Goal: Find specific page/section: Find specific page/section

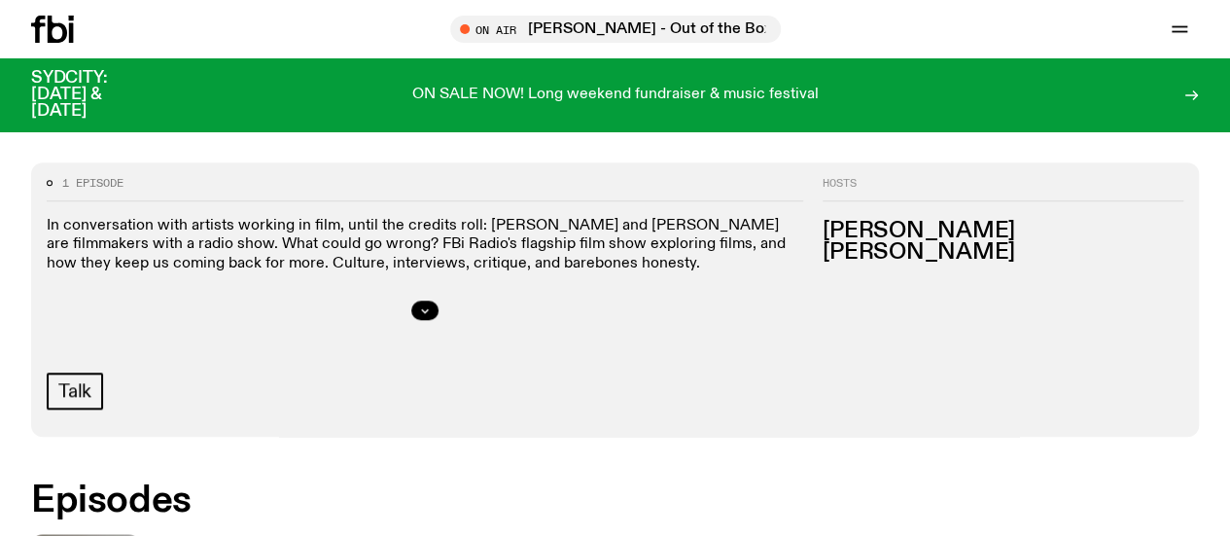
scroll to position [787, 0]
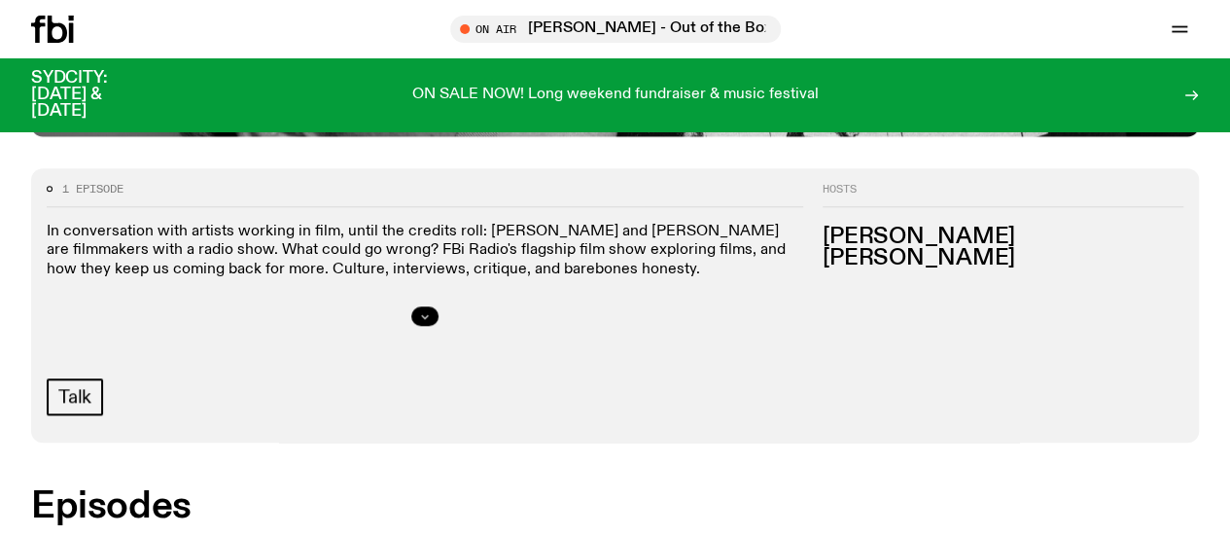
click at [431, 322] on icon "button" at bounding box center [425, 316] width 12 height 12
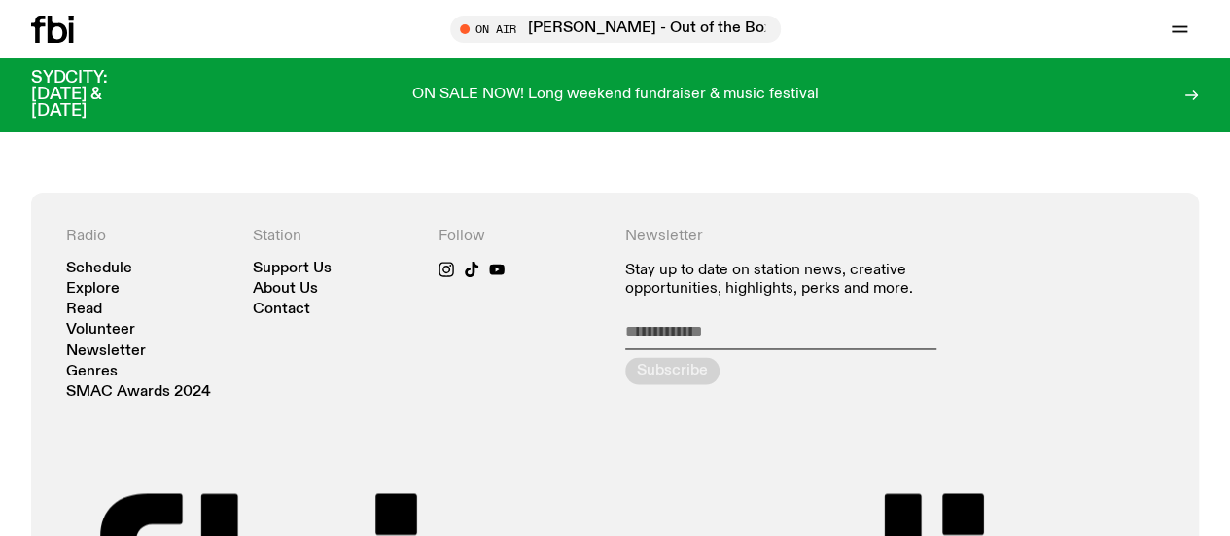
scroll to position [338, 0]
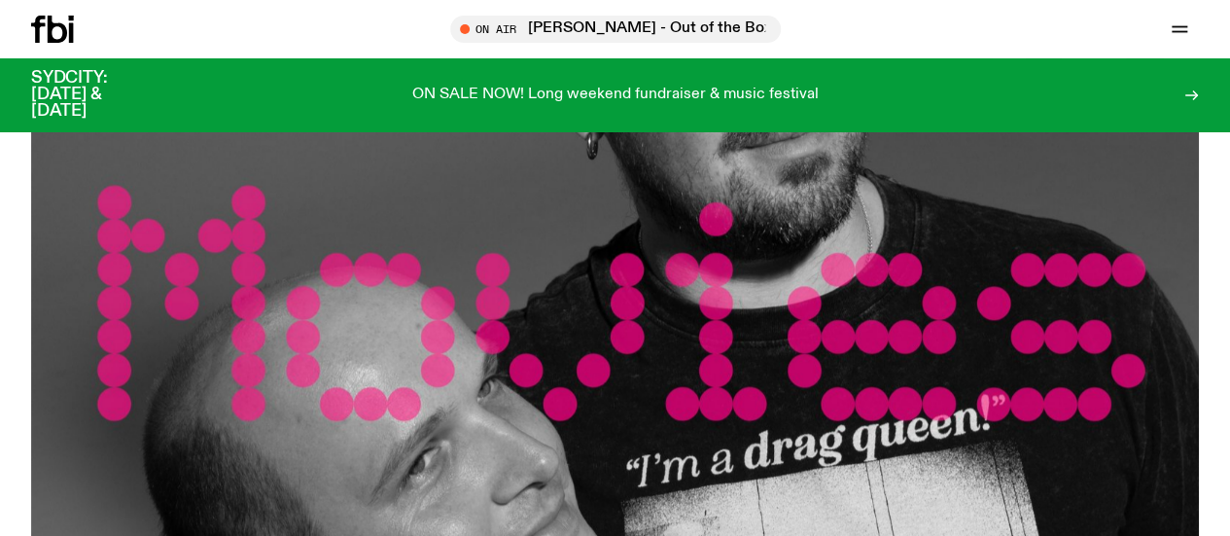
click at [0, 0] on link "Schedule" at bounding box center [0, 0] width 0 height 0
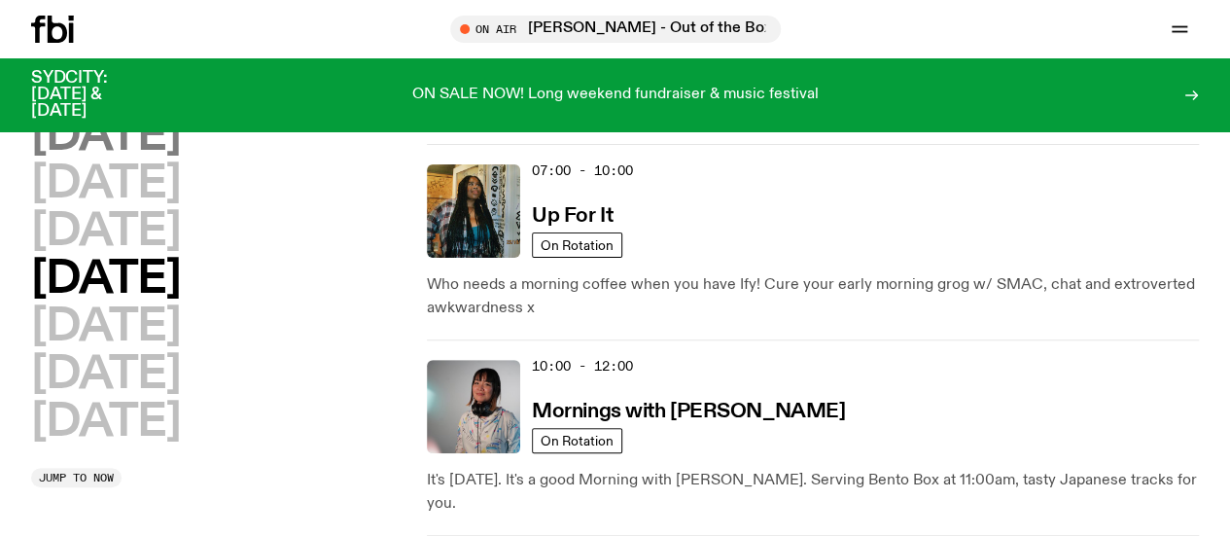
click at [180, 150] on h2 "[DATE]" at bounding box center [105, 137] width 149 height 44
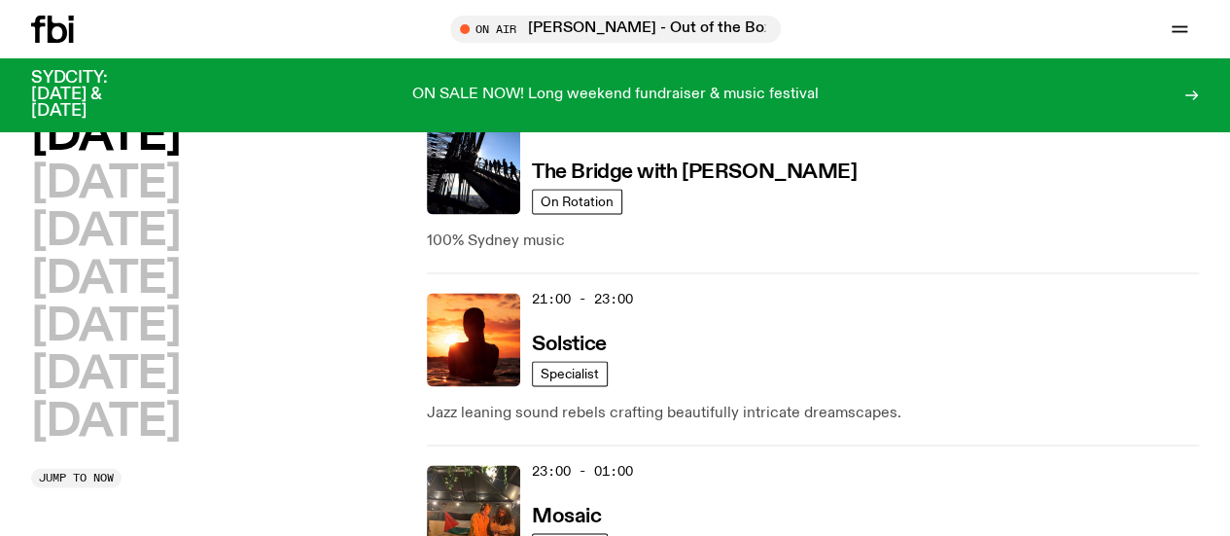
scroll to position [663, 0]
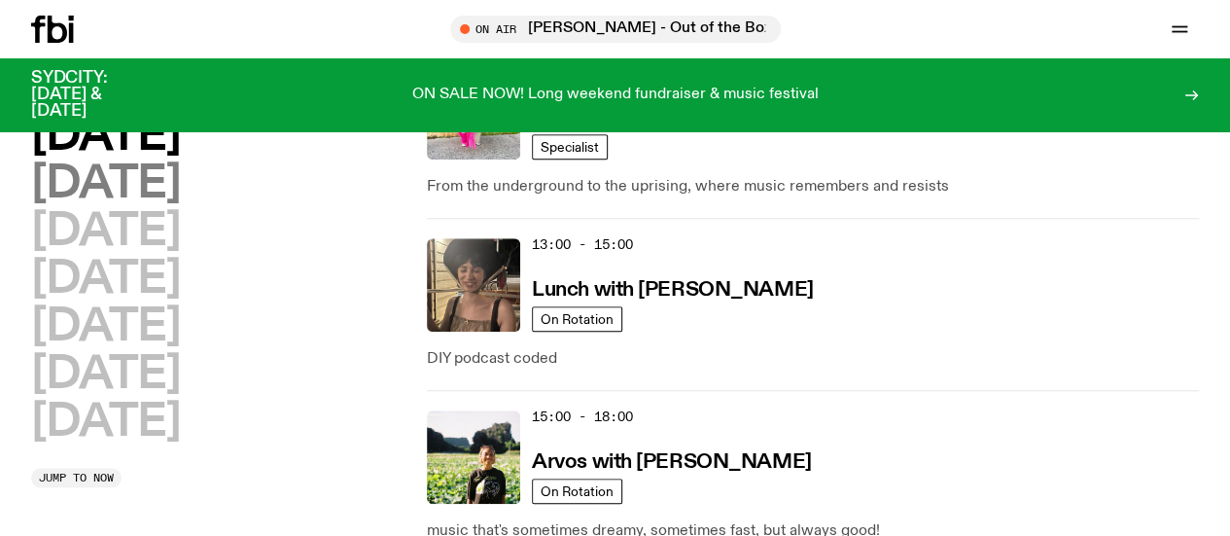
click at [164, 205] on h2 "[DATE]" at bounding box center [105, 184] width 149 height 44
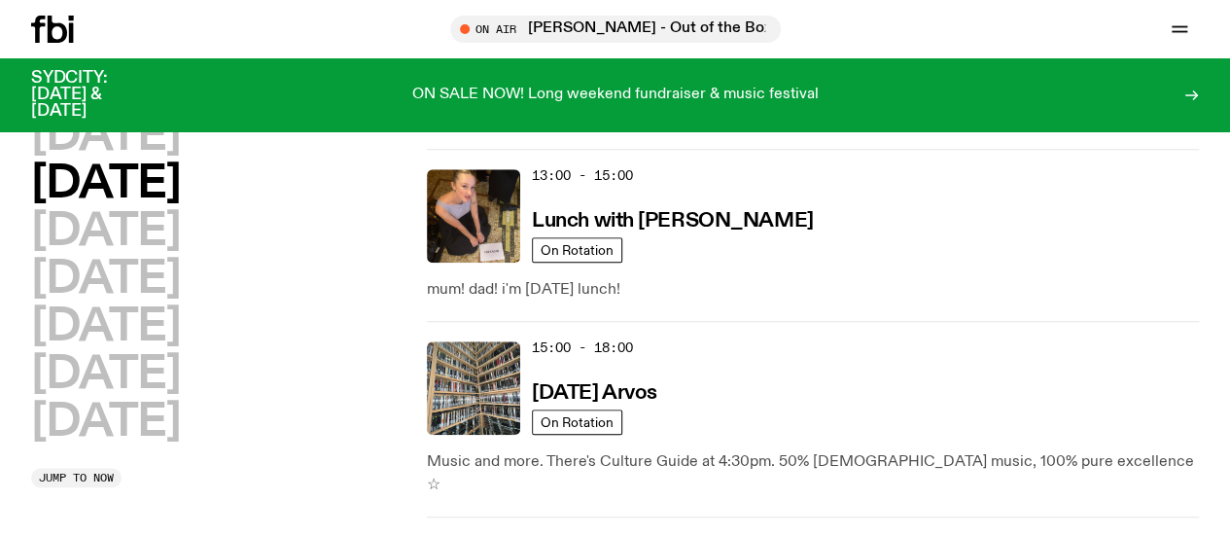
scroll to position [729, 0]
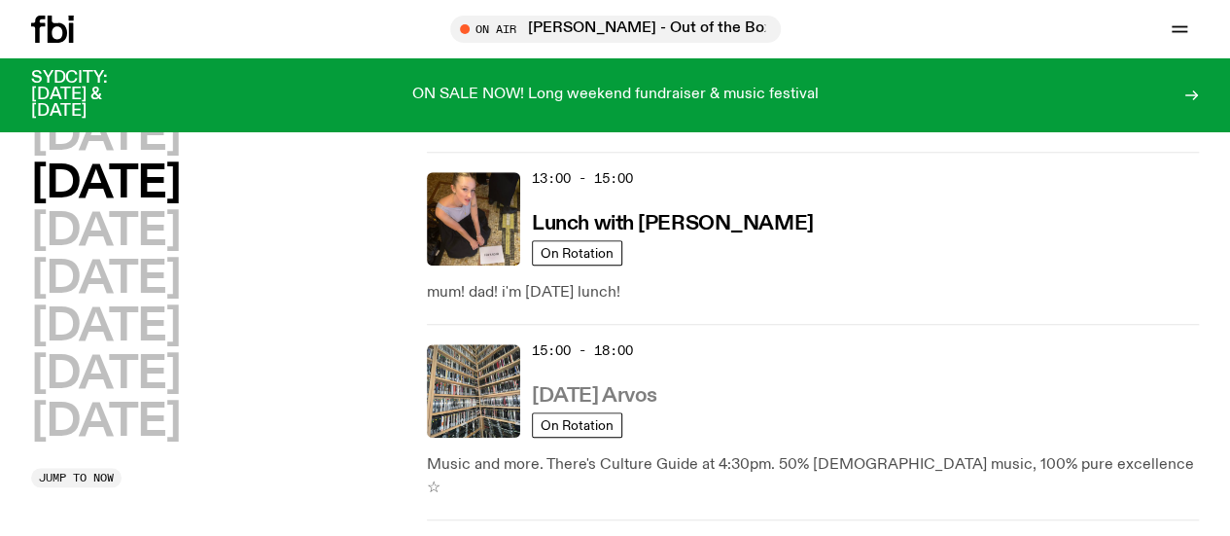
click at [620, 386] on h3 "[DATE] Arvos" at bounding box center [594, 396] width 125 height 20
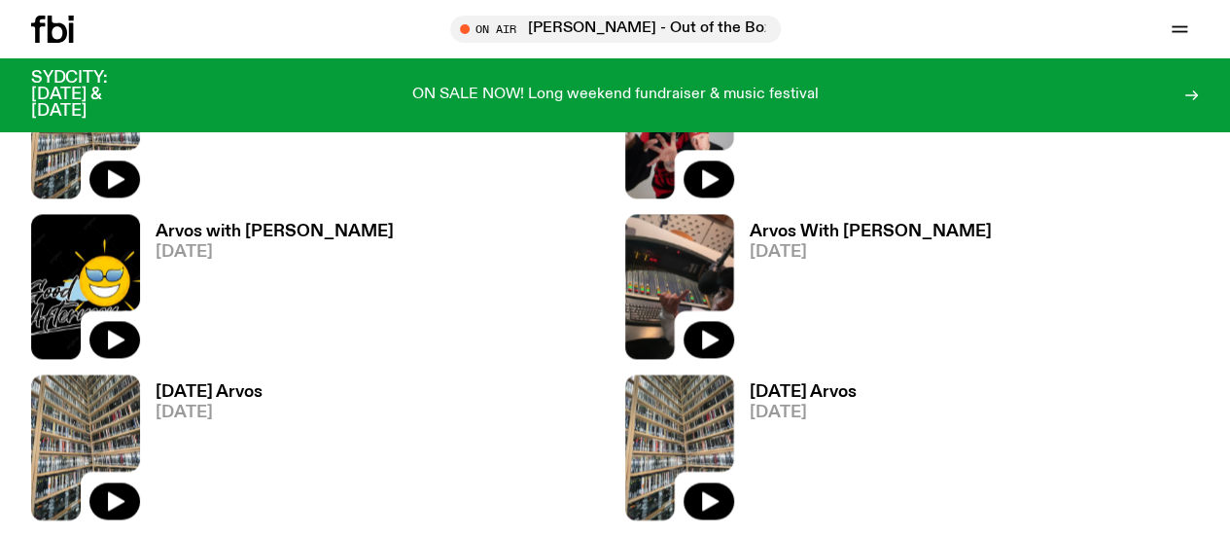
scroll to position [1255, 0]
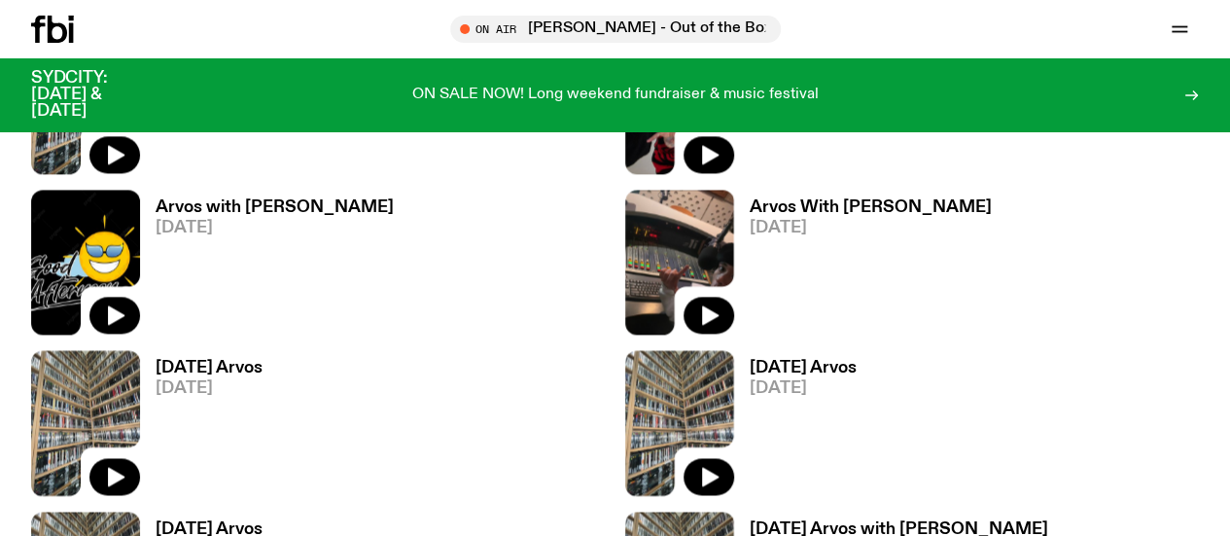
click at [0, 0] on icon "button" at bounding box center [0, 0] width 0 height 0
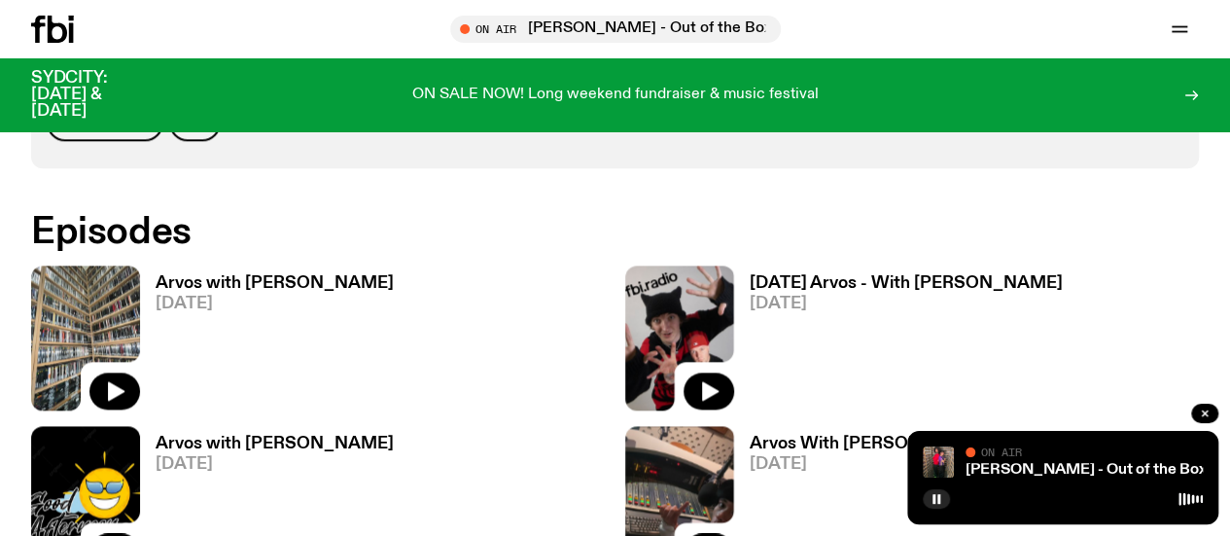
scroll to position [1023, 0]
